Goal: Transaction & Acquisition: Download file/media

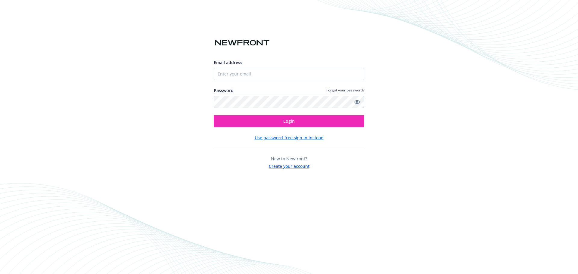
click at [0, 274] on nordpass-portal at bounding box center [0, 274] width 0 height 0
type input "[EMAIL_ADDRESS][DOMAIN_NAME]"
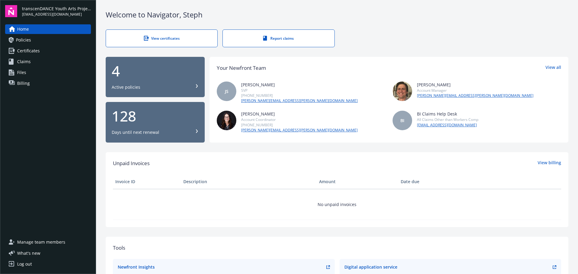
click at [151, 76] on div "4" at bounding box center [155, 71] width 87 height 14
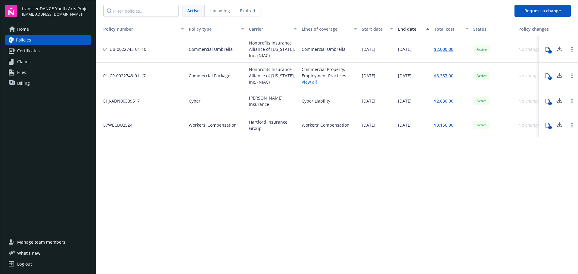
click at [472, 102] on div "Active" at bounding box center [493, 101] width 45 height 24
click at [178, 102] on div "EHJ-ADN00339517" at bounding box center [141, 101] width 90 height 24
click at [254, 105] on div "Markel Insurance" at bounding box center [273, 101] width 53 height 24
click at [545, 98] on button "1" at bounding box center [548, 101] width 12 height 12
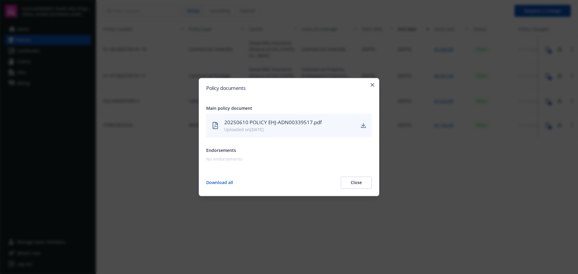
click at [358, 125] on div "20250610 POLICY EHJ-ADN00339517.pdf Uploaded on 06/25/2025" at bounding box center [289, 126] width 166 height 24
click at [365, 124] on icon "download" at bounding box center [363, 126] width 5 height 5
